Goal: Task Accomplishment & Management: Use online tool/utility

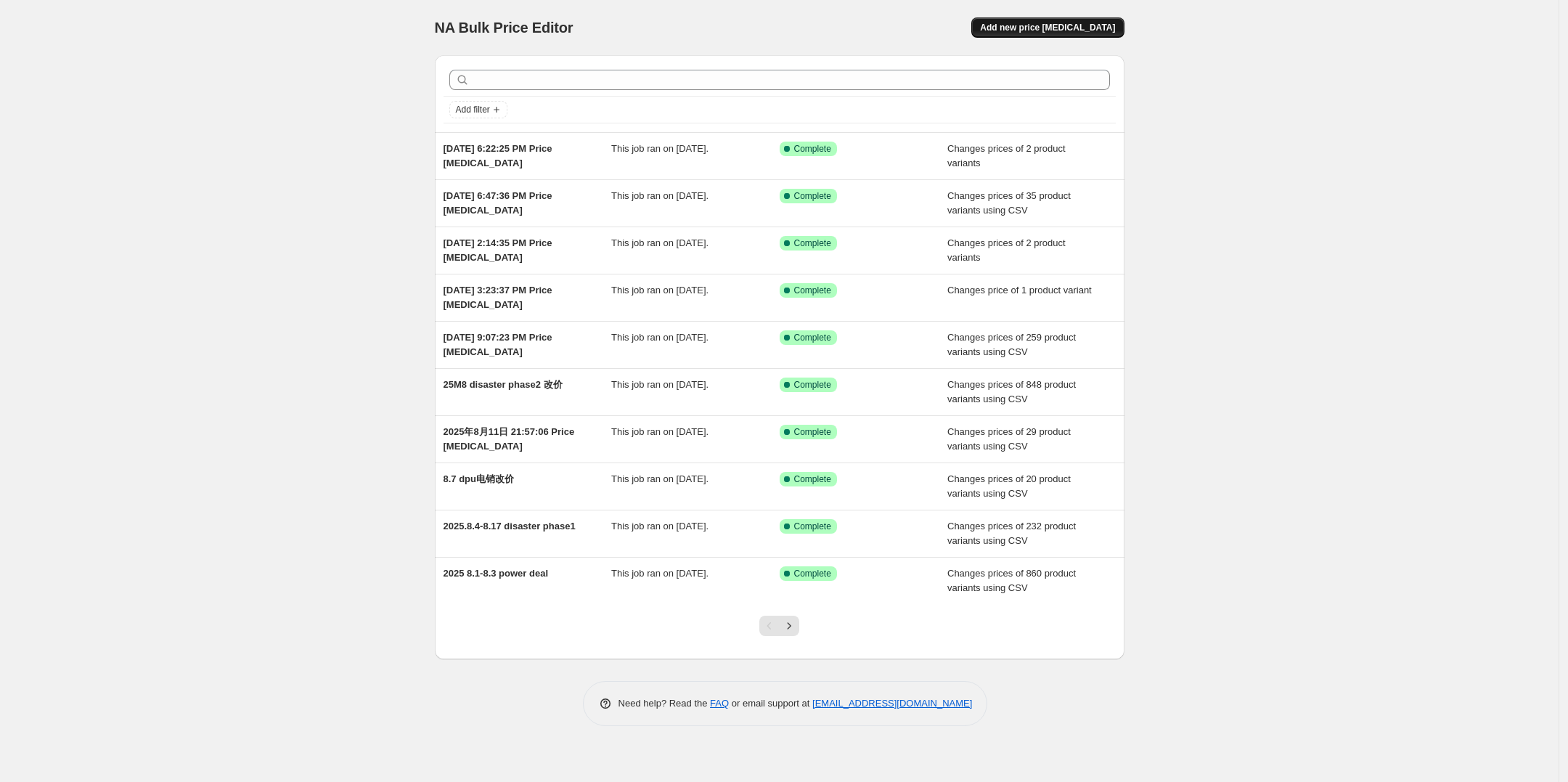
click at [1066, 24] on span "Add new price [MEDICAL_DATA]" at bounding box center [1048, 27] width 135 height 11
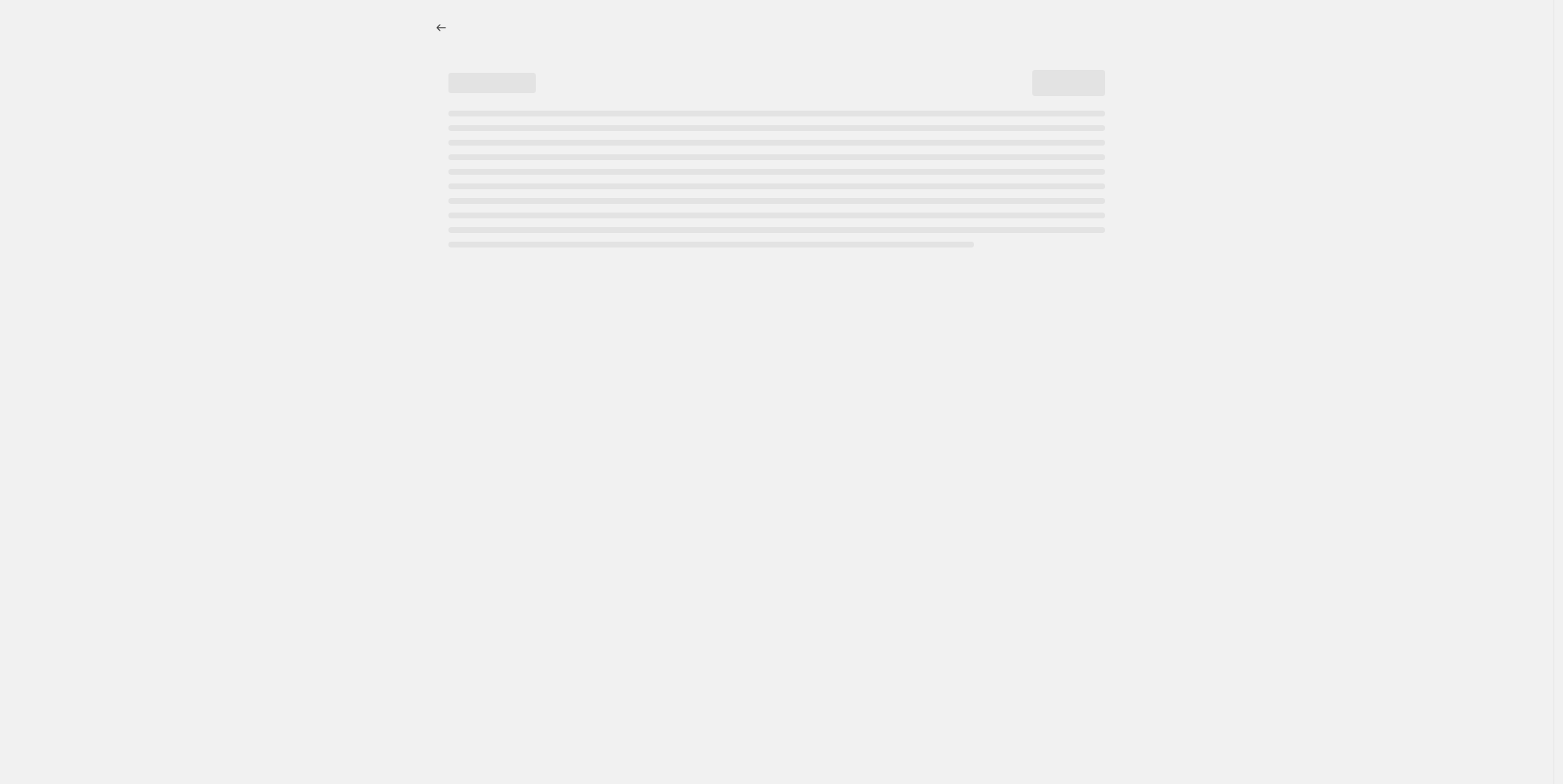
select select "percentage"
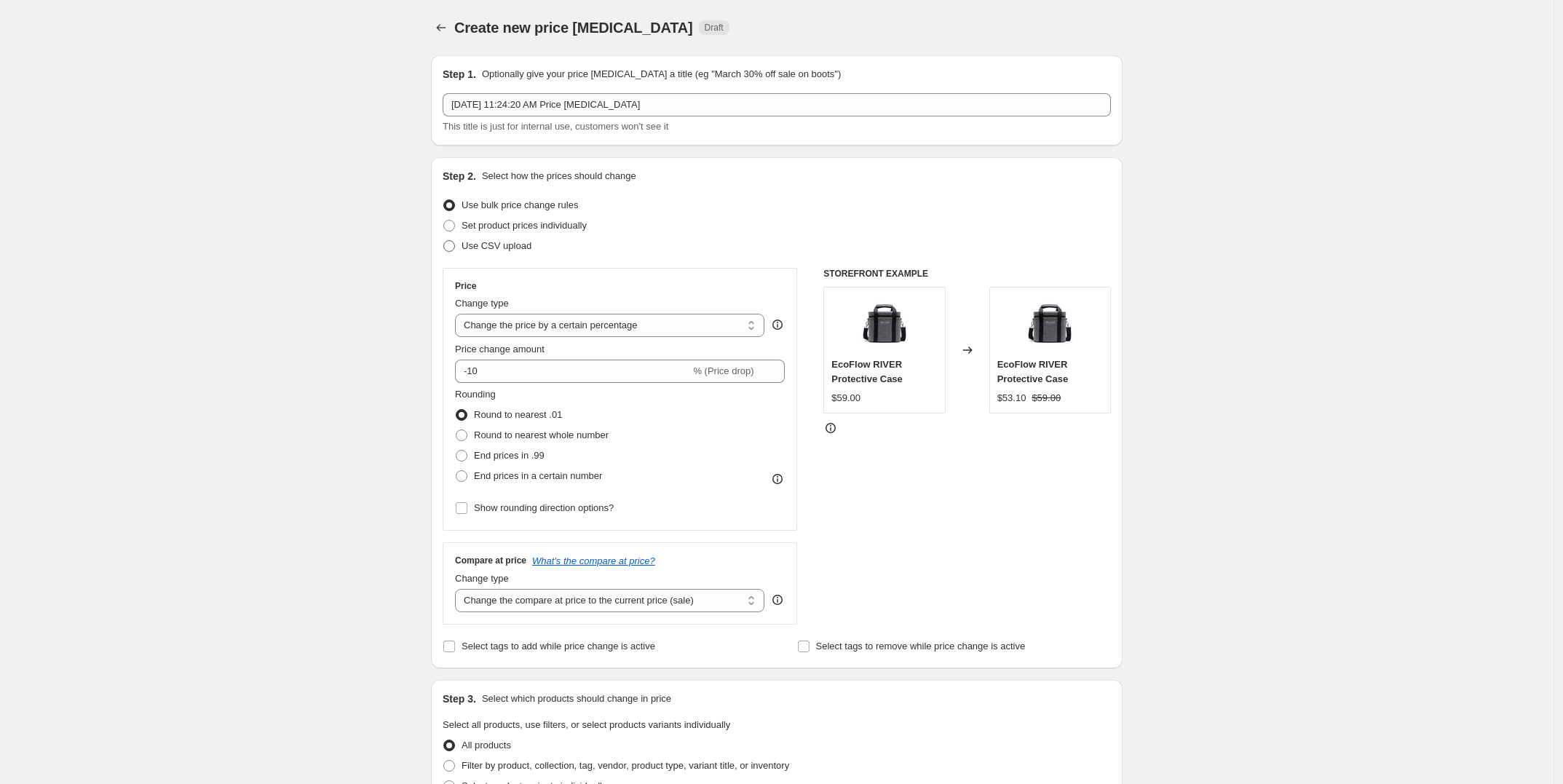
click at [503, 250] on span "Use CSV upload" at bounding box center [496, 245] width 70 height 11
click at [444, 241] on input "Use CSV upload" at bounding box center [444, 240] width 1 height 1
radio input "true"
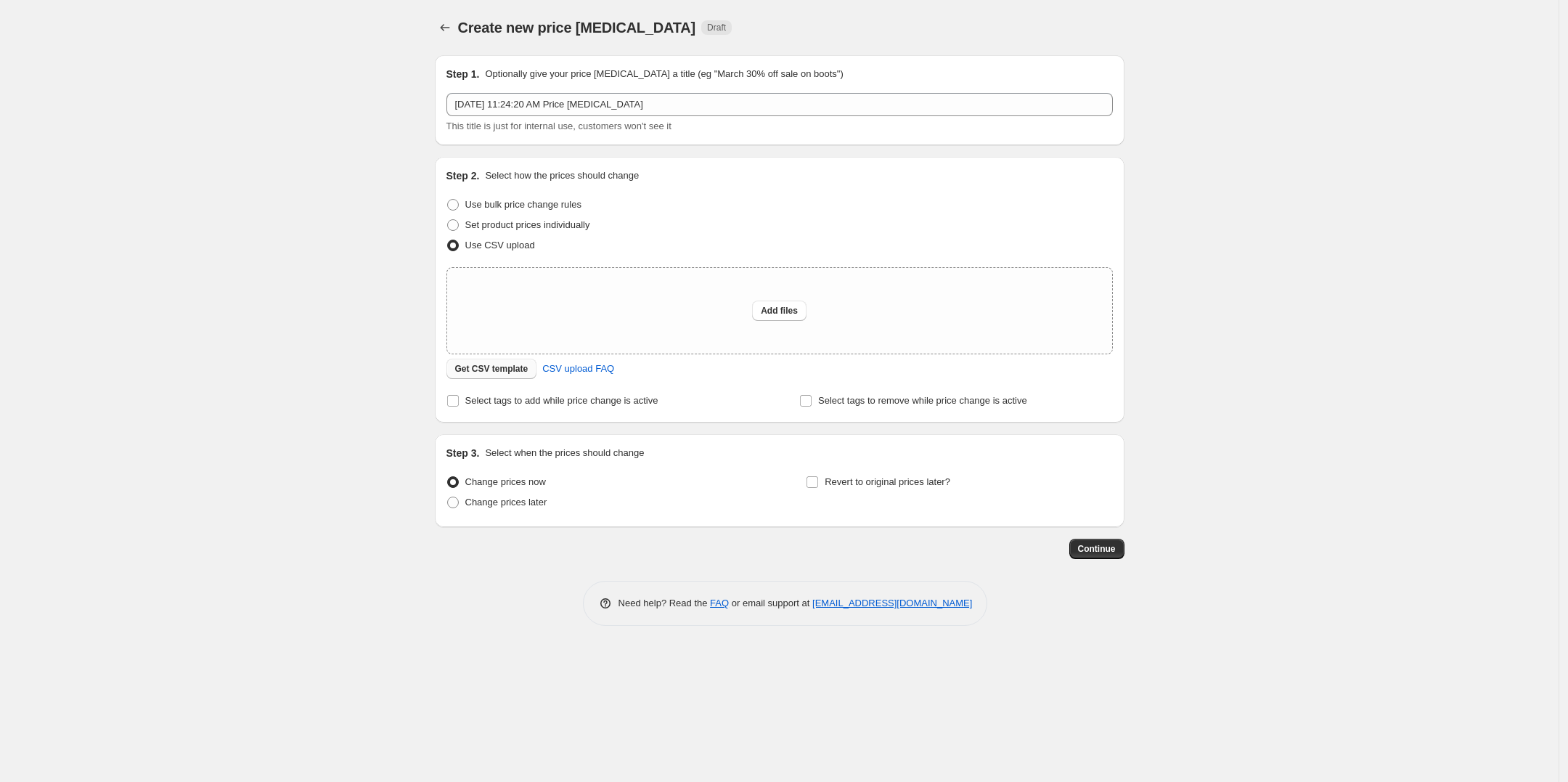
click at [498, 373] on span "Get CSV template" at bounding box center [492, 369] width 74 height 11
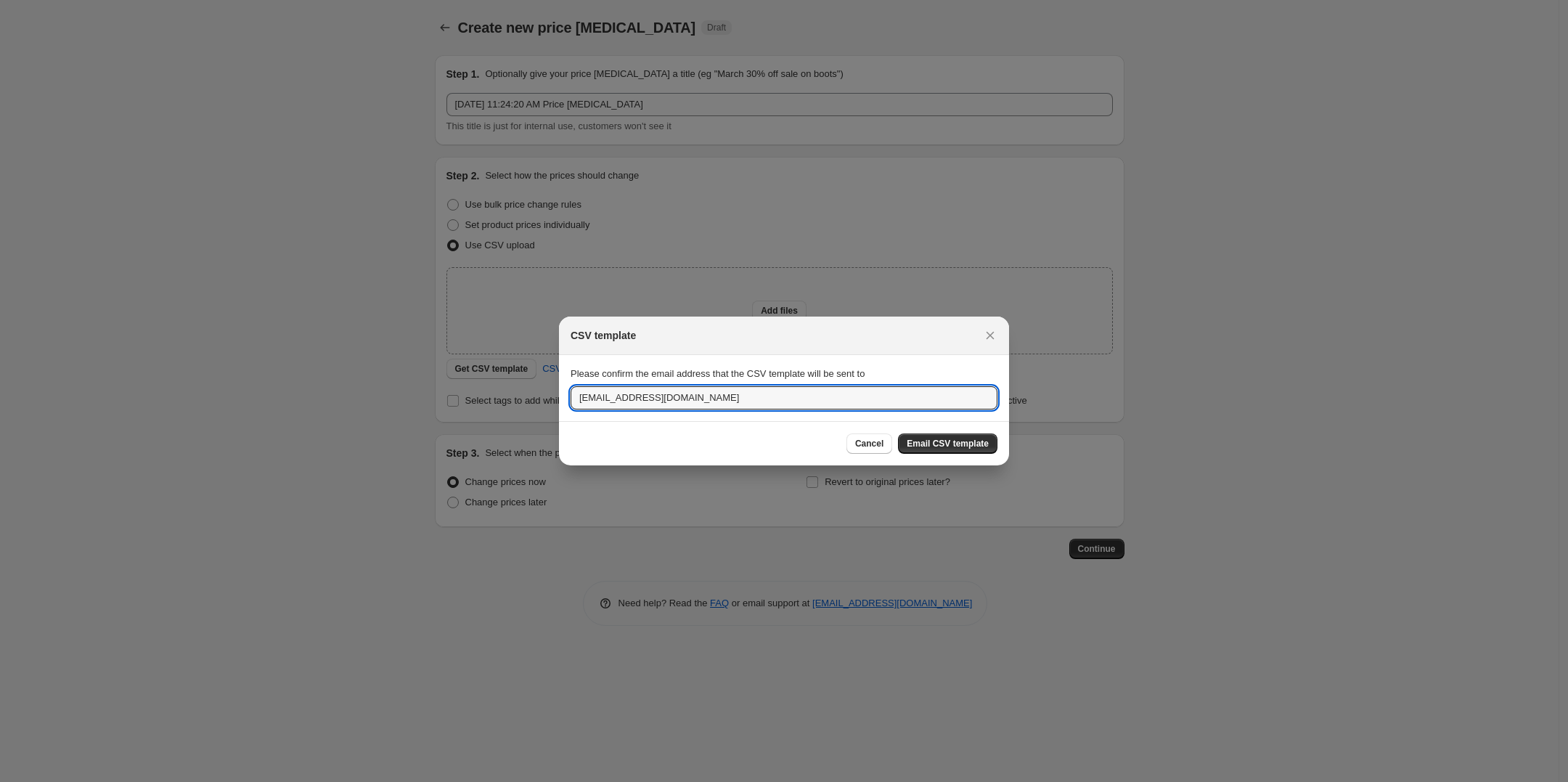
drag, startPoint x: 745, startPoint y: 393, endPoint x: 460, endPoint y: 382, distance: 285.2
click at [460, 782] on div "CSV template Please confirm the email address that the CSV template will be sen…" at bounding box center [784, 782] width 1568 height 0
type input "[PERSON_NAME][EMAIL_ADDRESS][DOMAIN_NAME]"
click at [956, 442] on span "Email CSV template" at bounding box center [947, 443] width 82 height 11
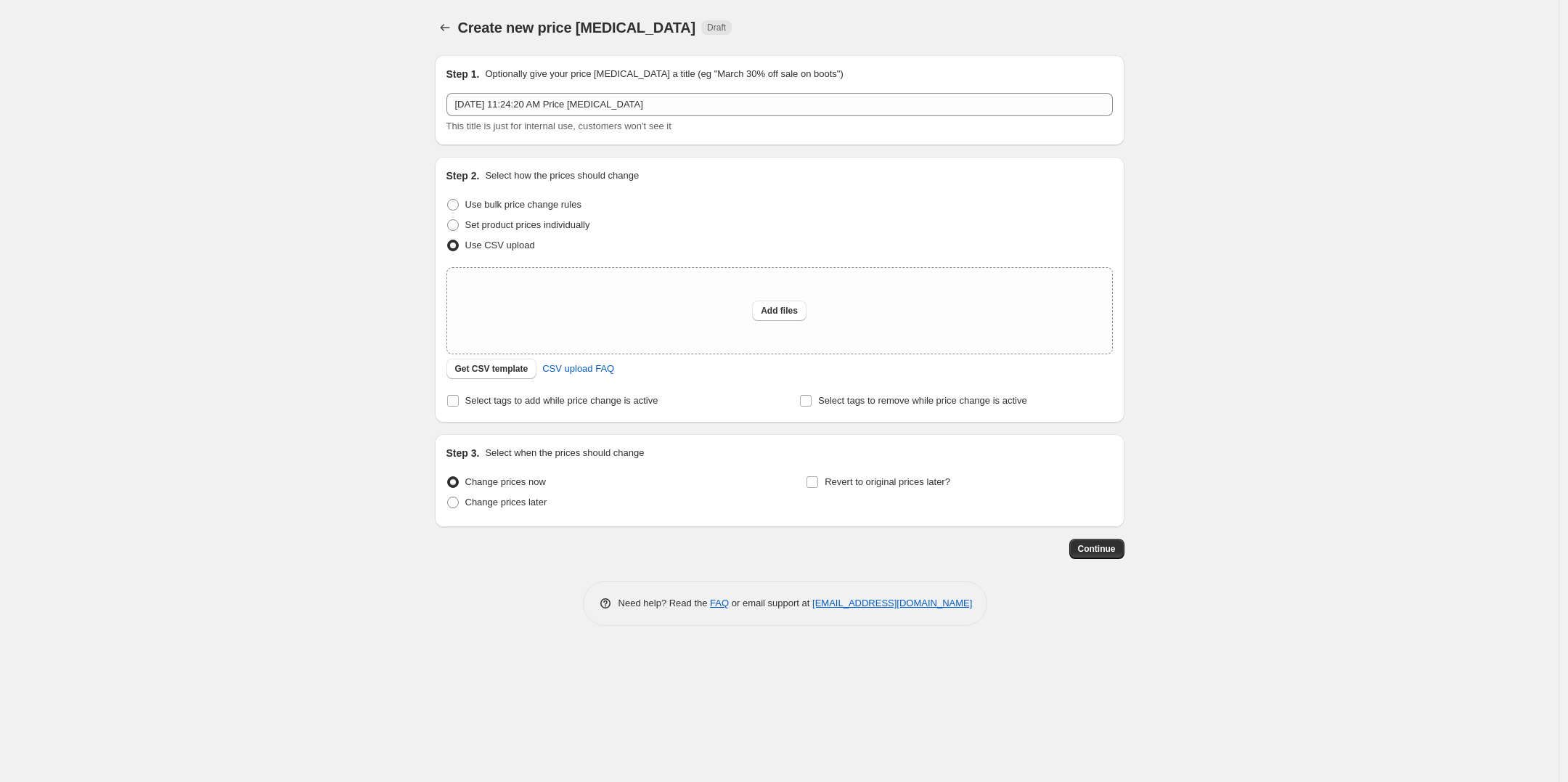
click at [507, 242] on span "Use CSV upload" at bounding box center [499, 245] width 69 height 11
click at [447, 240] on input "Use CSV upload" at bounding box center [447, 240] width 1 height 1
click at [512, 200] on span "Use bulk price change rules" at bounding box center [523, 204] width 116 height 11
click at [447, 200] on input "Use bulk price change rules" at bounding box center [447, 199] width 1 height 1
radio input "true"
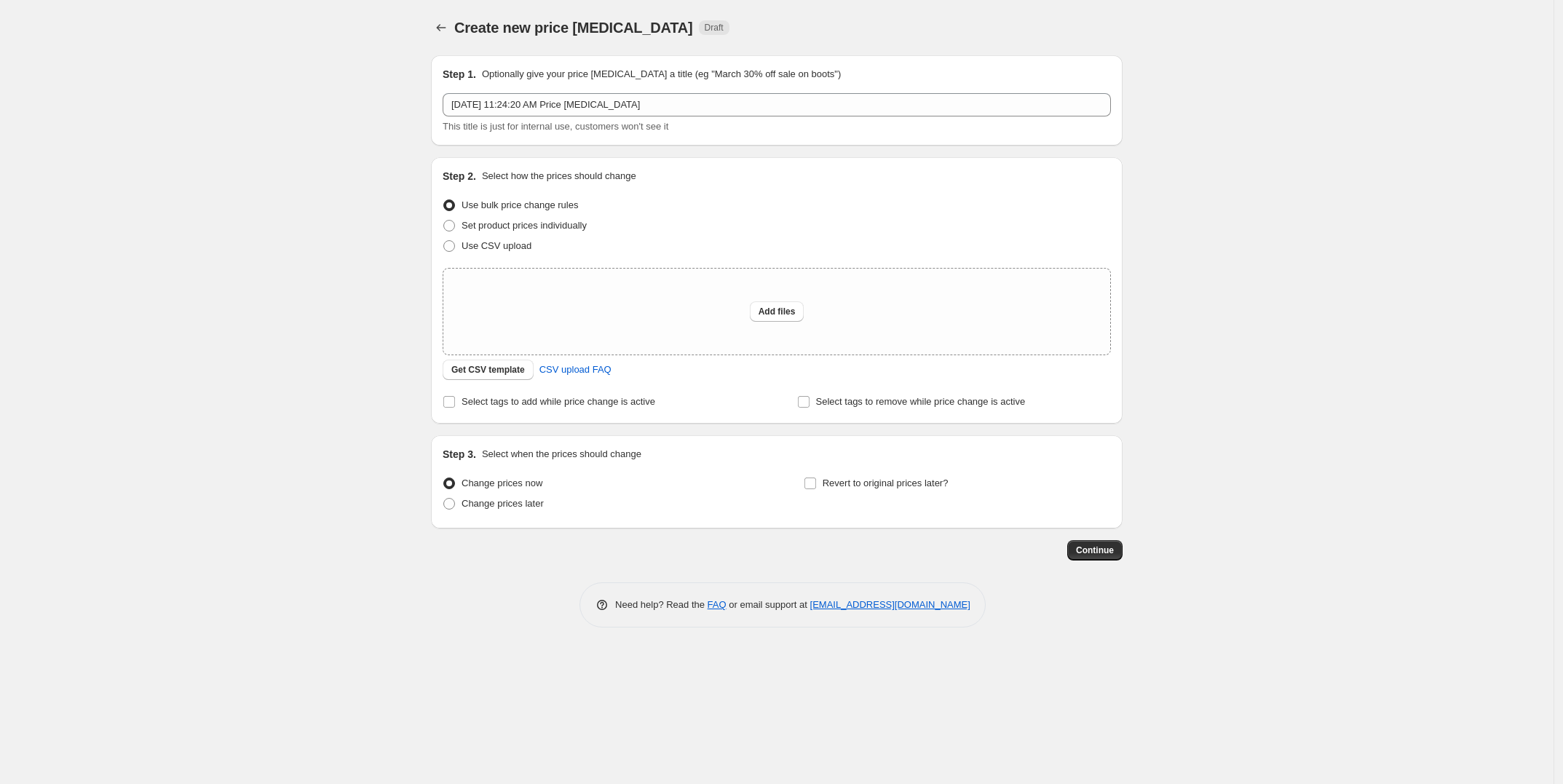
select select "percentage"
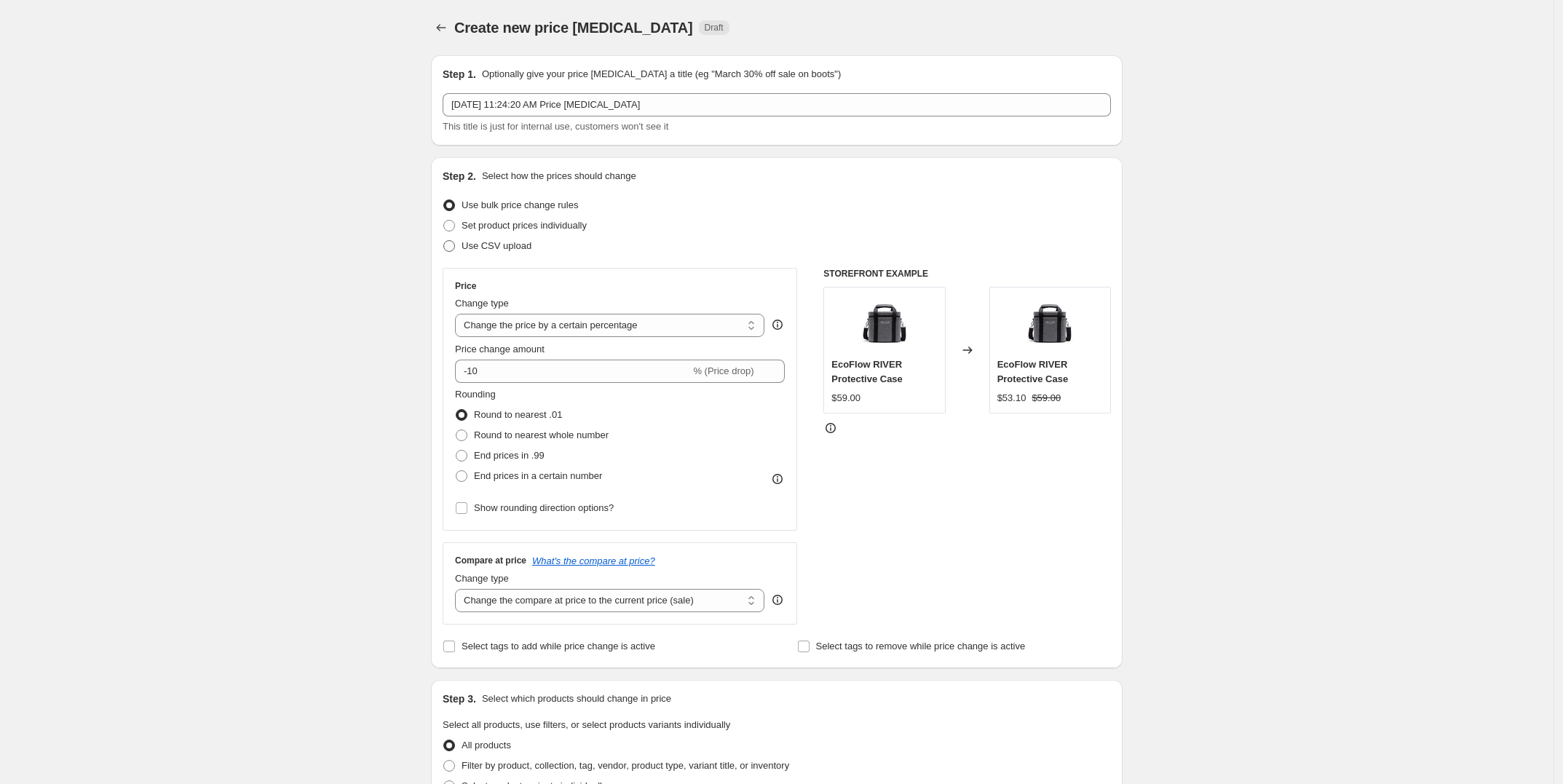
click at [496, 251] on span "Use CSV upload" at bounding box center [496, 245] width 70 height 11
click at [444, 241] on input "Use CSV upload" at bounding box center [444, 240] width 1 height 1
radio input "true"
